Goal: Task Accomplishment & Management: Use online tool/utility

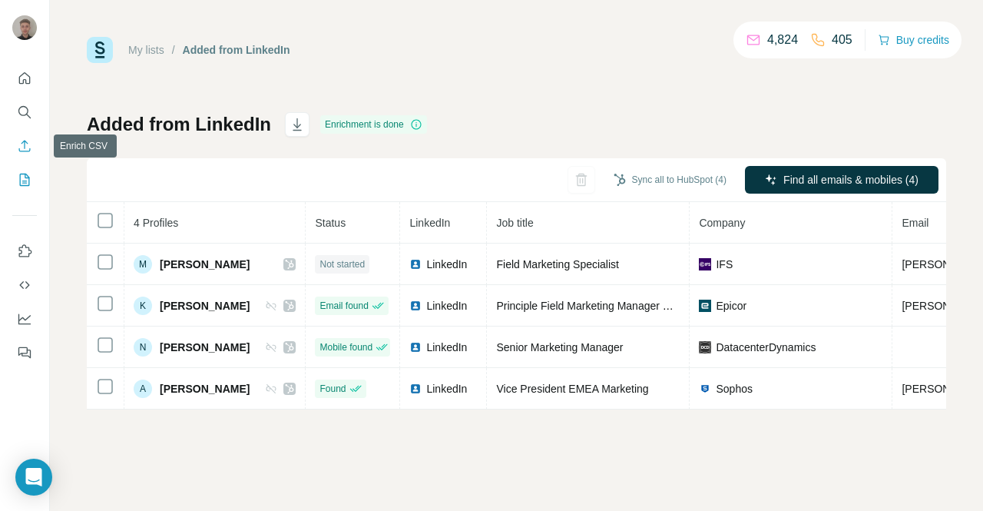
click at [21, 145] on icon "Enrich CSV" at bounding box center [24, 145] width 15 height 15
click at [27, 147] on icon "Enrich CSV" at bounding box center [24, 145] width 15 height 15
click at [18, 106] on icon "Search" at bounding box center [24, 111] width 15 height 15
click at [17, 81] on icon "Quick start" at bounding box center [24, 78] width 15 height 15
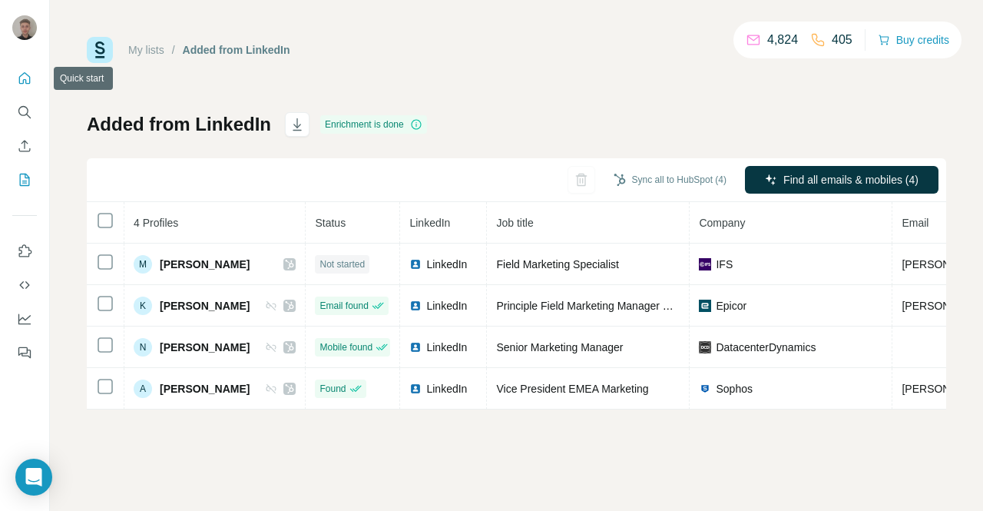
click at [17, 81] on icon "Quick start" at bounding box center [24, 78] width 15 height 15
click at [28, 147] on icon "Enrich CSV" at bounding box center [24, 145] width 15 height 15
click at [92, 47] on img at bounding box center [100, 50] width 26 height 26
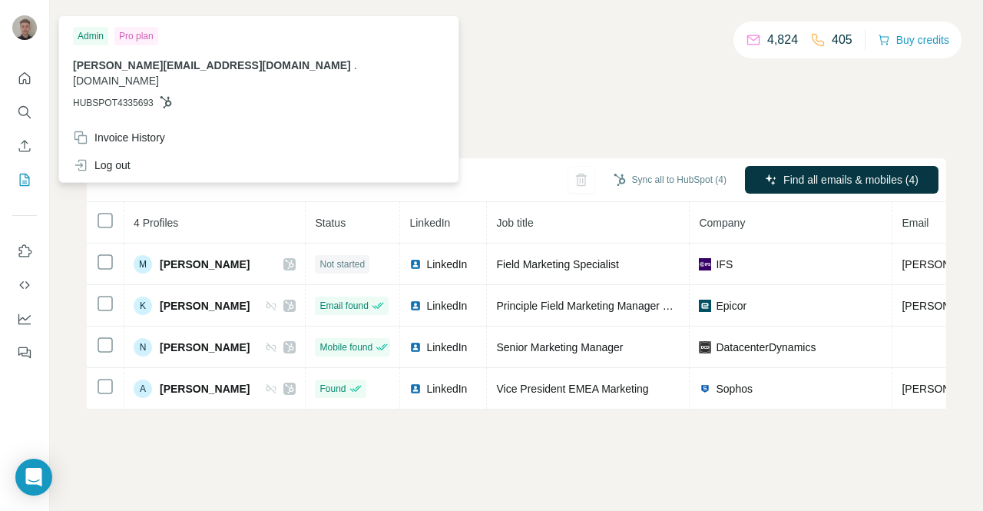
click at [22, 36] on img at bounding box center [24, 27] width 25 height 25
click at [459, 48] on div "My lists / Added from LinkedIn 4,824 405 Buy credits" at bounding box center [516, 50] width 859 height 26
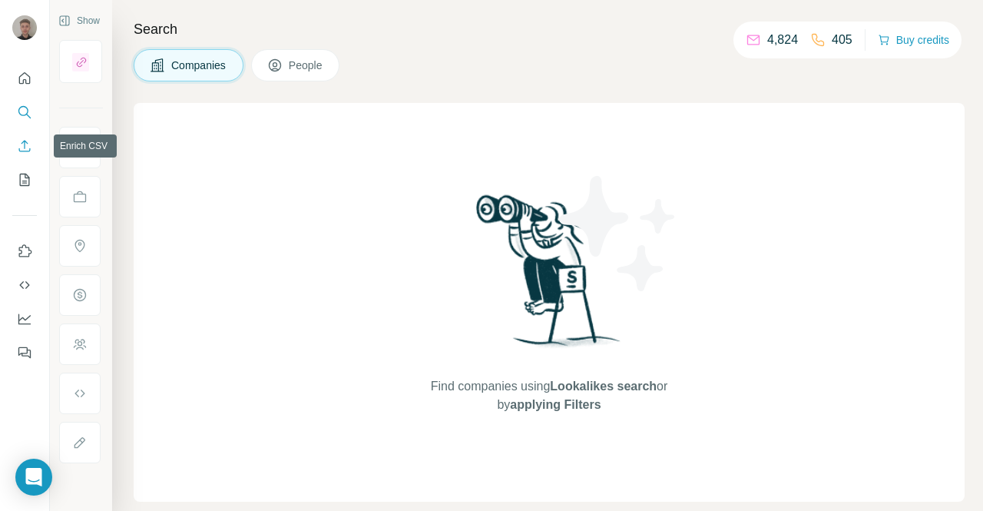
click at [17, 150] on icon "Enrich CSV" at bounding box center [24, 145] width 15 height 15
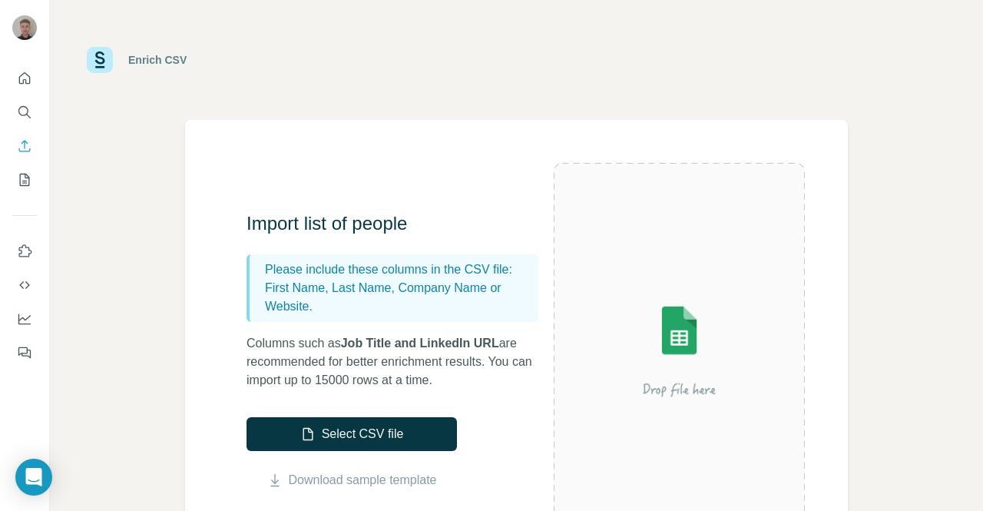
click at [69, 317] on div "Enrich CSV Import list of people Please include these columns in the CSV file: …" at bounding box center [516, 255] width 933 height 511
click at [14, 114] on button "Search" at bounding box center [24, 112] width 25 height 28
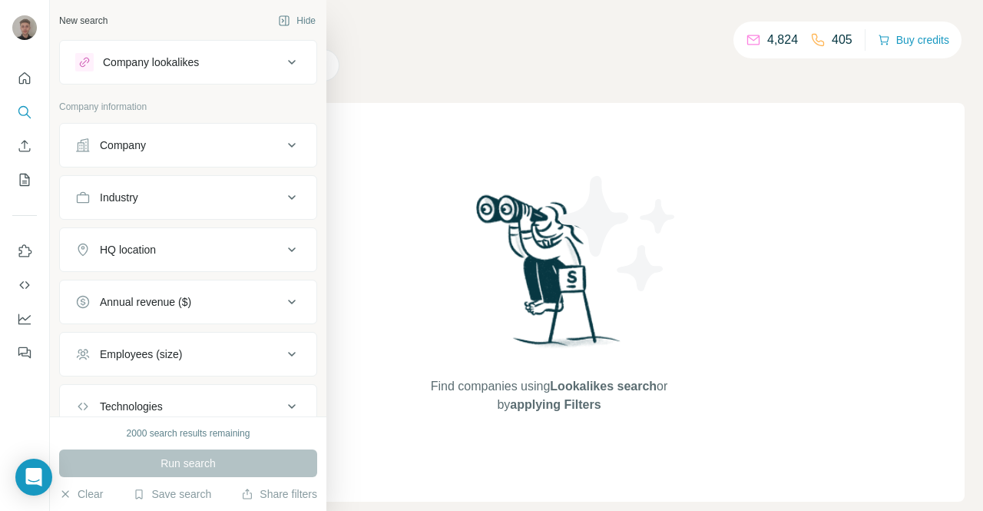
click at [283, 151] on icon at bounding box center [292, 145] width 18 height 18
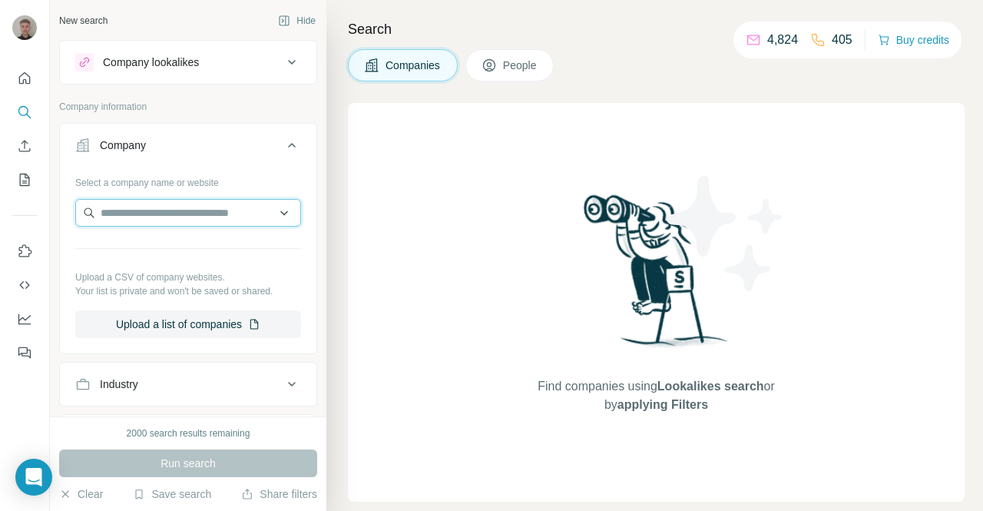
click at [210, 217] on input "text" at bounding box center [188, 213] width 226 height 28
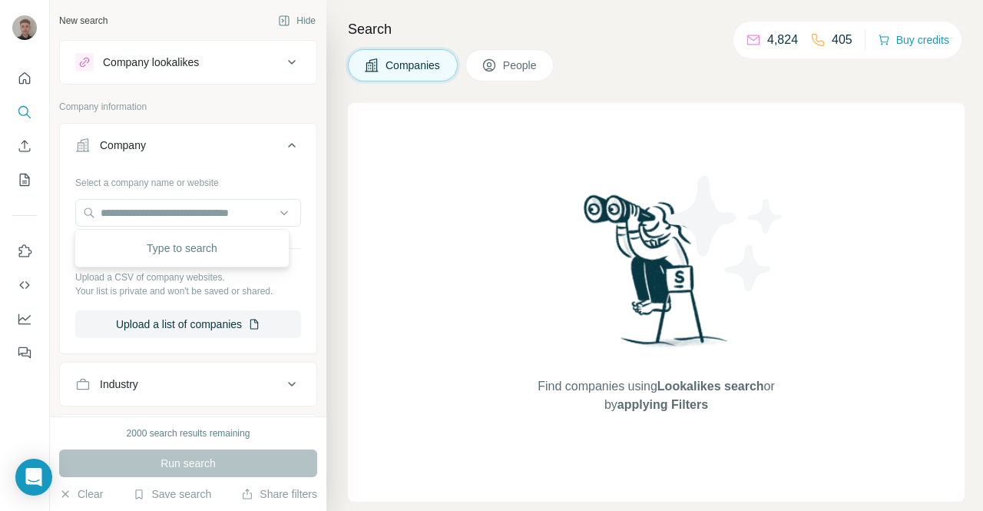
click at [241, 290] on p "Your list is private and won't be saved or shared." at bounding box center [188, 291] width 226 height 14
drag, startPoint x: 78, startPoint y: 274, endPoint x: 260, endPoint y: 283, distance: 181.4
click at [260, 283] on div "Upload a CSV of company websites. Your list is private and won't be saved or sh…" at bounding box center [188, 284] width 226 height 28
click at [280, 288] on p "Your list is private and won't be saved or shared." at bounding box center [188, 291] width 226 height 14
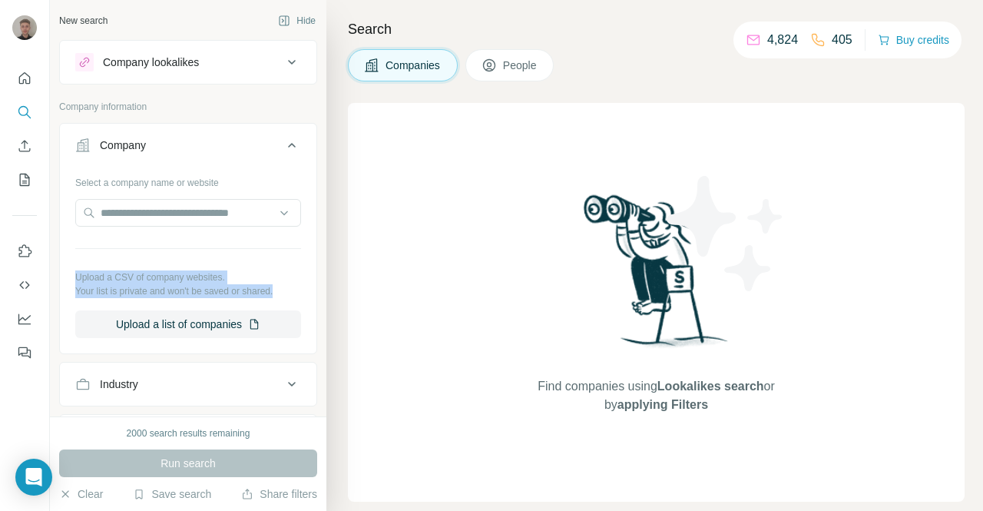
drag, startPoint x: 287, startPoint y: 290, endPoint x: 61, endPoint y: 262, distance: 228.3
click at [61, 262] on div "Select a company name or website Upload a CSV of company websites. Your list is…" at bounding box center [188, 260] width 256 height 180
click at [116, 279] on p "Upload a CSV of company websites." at bounding box center [188, 277] width 226 height 14
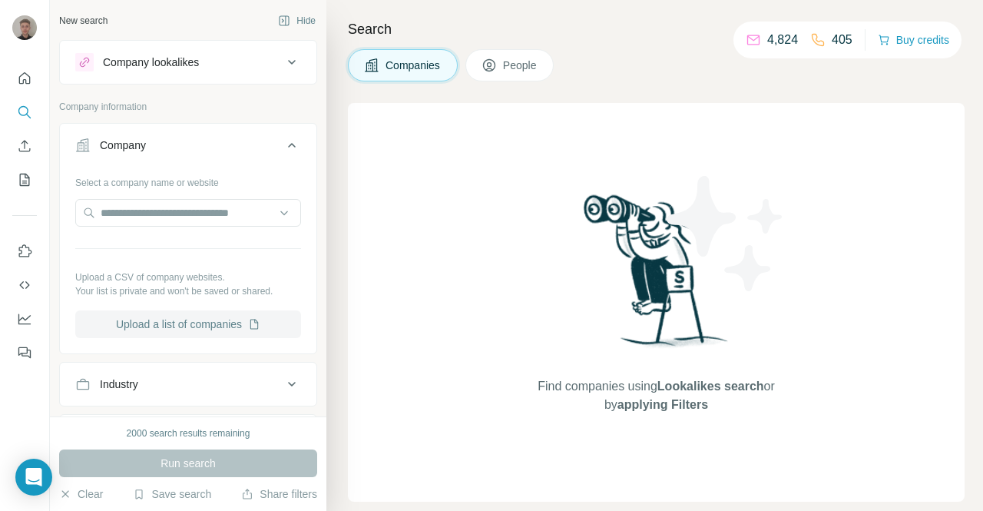
click at [172, 323] on button "Upload a list of companies" at bounding box center [188, 324] width 226 height 28
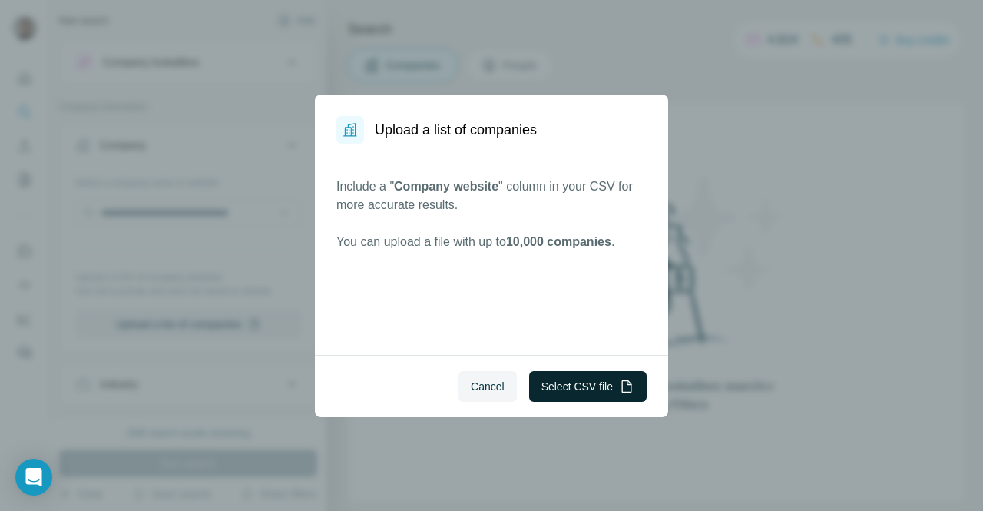
click at [562, 386] on button "Select CSV file" at bounding box center [587, 386] width 117 height 31
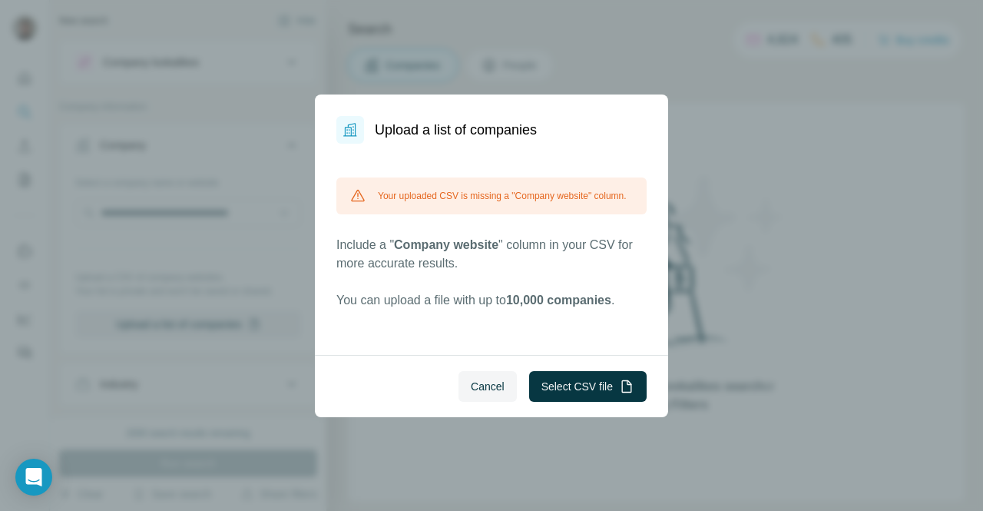
click at [401, 199] on div "Your uploaded CSV is missing a "Company website" column." at bounding box center [491, 195] width 310 height 37
